Goal: Check status: Check status

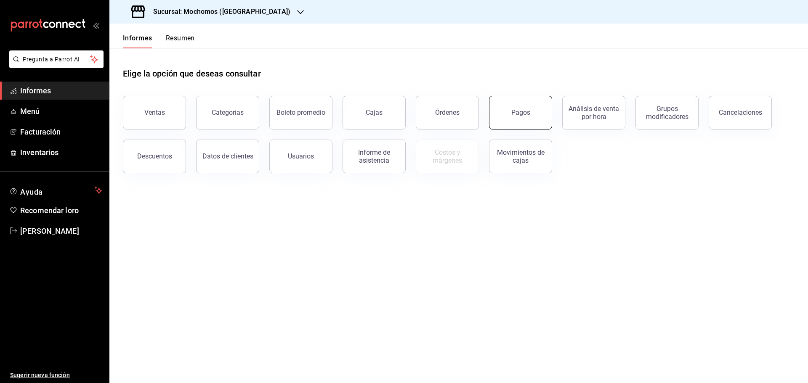
click at [507, 113] on button "Pagos" at bounding box center [520, 113] width 63 height 34
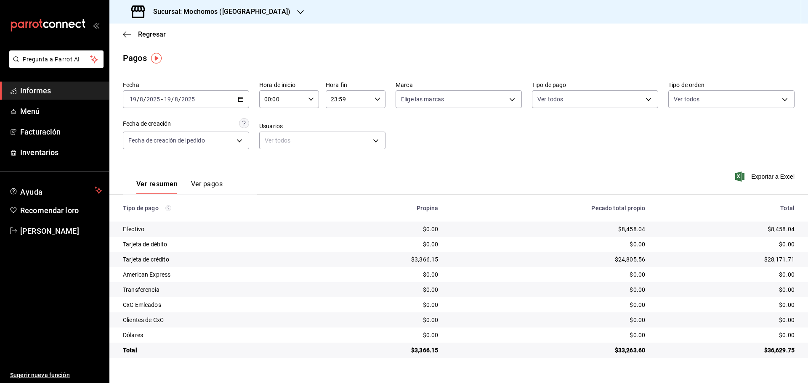
click at [241, 98] on \(Stroke\) "button" at bounding box center [240, 99] width 5 height 5
click at [158, 218] on font "Rango de fechas" at bounding box center [152, 219] width 45 height 7
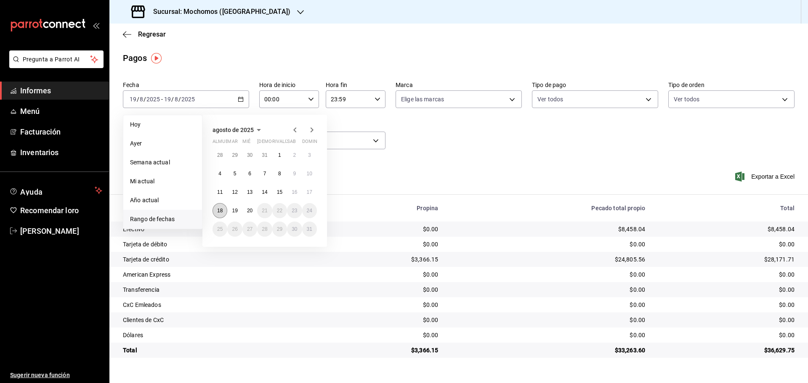
click at [219, 208] on font "18" at bounding box center [219, 211] width 5 height 6
click at [221, 208] on font "18" at bounding box center [219, 211] width 5 height 6
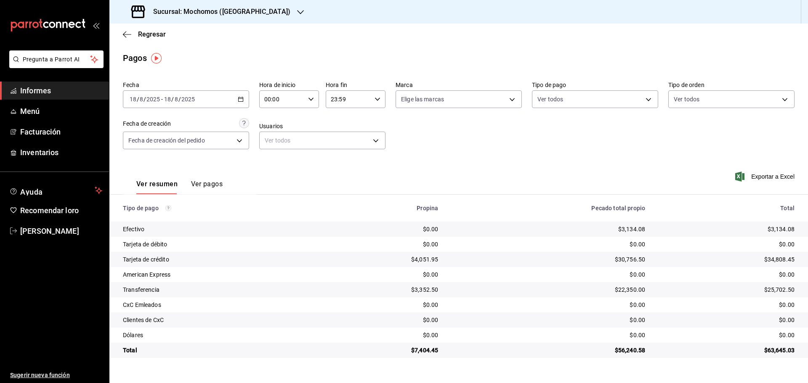
click at [239, 97] on \(Stroke\) "button" at bounding box center [239, 97] width 0 height 0
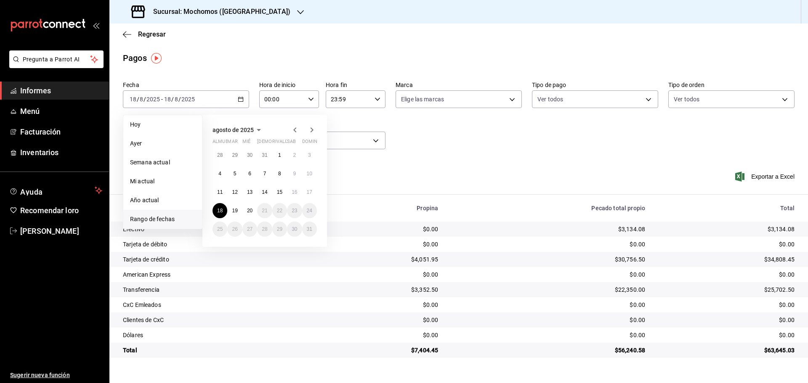
click at [159, 214] on li "Rango de fechas" at bounding box center [162, 219] width 79 height 19
click at [168, 217] on font "Rango de fechas" at bounding box center [152, 219] width 45 height 7
click at [235, 210] on font "19" at bounding box center [234, 211] width 5 height 6
click at [248, 210] on font "20" at bounding box center [249, 211] width 5 height 6
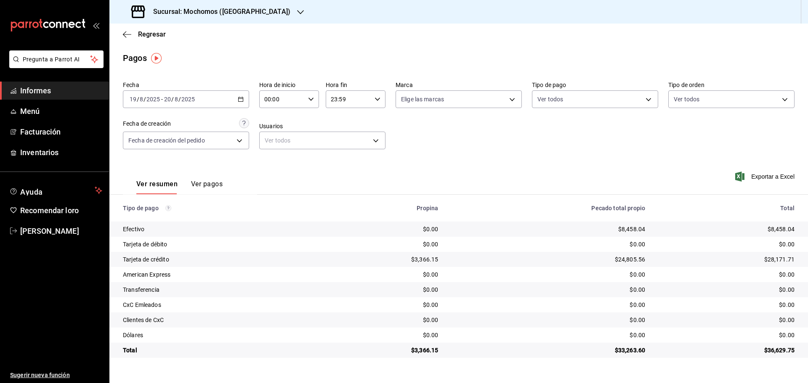
click at [310, 96] on icon "button" at bounding box center [311, 99] width 6 height 6
click at [275, 136] on font "05" at bounding box center [274, 137] width 7 height 7
type input "05:00"
click at [376, 97] on div at bounding box center [404, 191] width 808 height 383
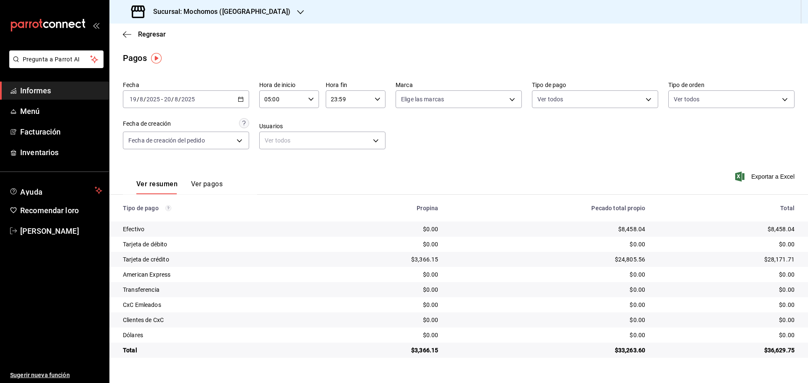
click at [376, 97] on icon "button" at bounding box center [377, 99] width 6 height 6
click at [341, 138] on font "05" at bounding box center [340, 141] width 7 height 7
type input "05:59"
click at [255, 12] on div at bounding box center [404, 191] width 808 height 383
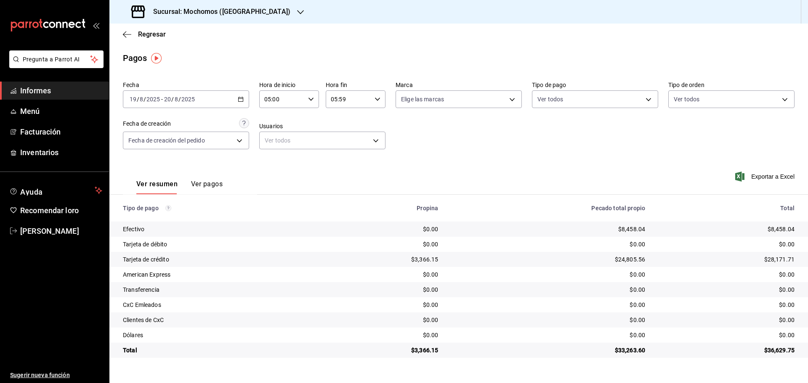
click at [297, 12] on icon "button" at bounding box center [300, 12] width 7 height 7
click at [146, 33] on font "Ryoshi ([GEOGRAPHIC_DATA])" at bounding box center [156, 36] width 81 height 7
